Goal: Task Accomplishment & Management: Use online tool/utility

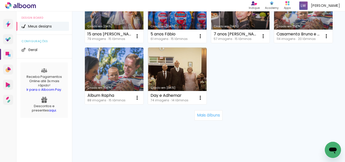
scroll to position [505, 0]
click at [0, 0] on slot "Mais álbuns" at bounding box center [0, 0] width 0 height 0
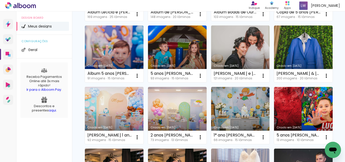
scroll to position [101, 0]
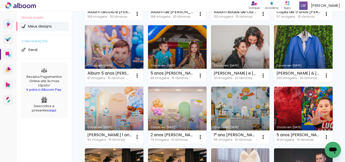
click at [274, 82] on link "Criado em [DATE]" at bounding box center [303, 53] width 59 height 57
